Goal: Task Accomplishment & Management: Manage account settings

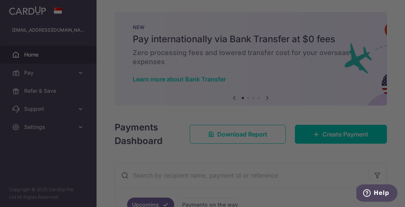
scroll to position [246, 0]
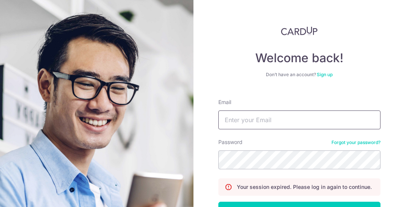
click at [261, 117] on input "Email" at bounding box center [300, 120] width 162 height 19
type input "[EMAIL_ADDRESS][DOMAIN_NAME]"
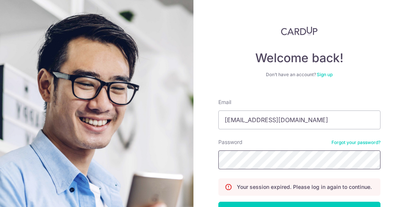
click at [219, 202] on button "Log in" at bounding box center [300, 211] width 162 height 19
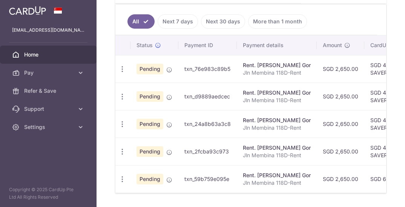
scroll to position [239, 0]
